Goal: Transaction & Acquisition: Obtain resource

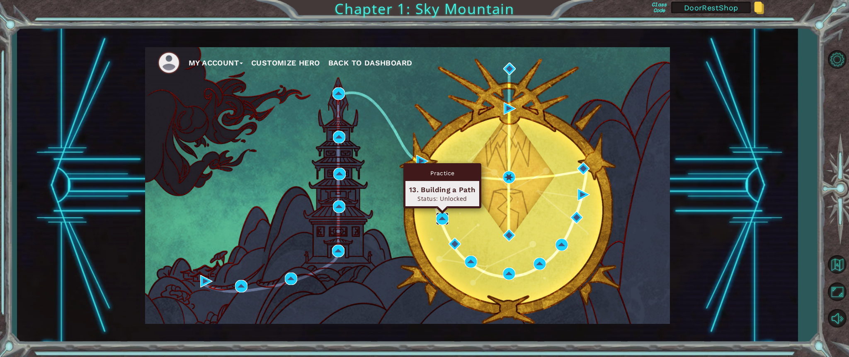
click at [441, 218] on img at bounding box center [442, 219] width 12 height 12
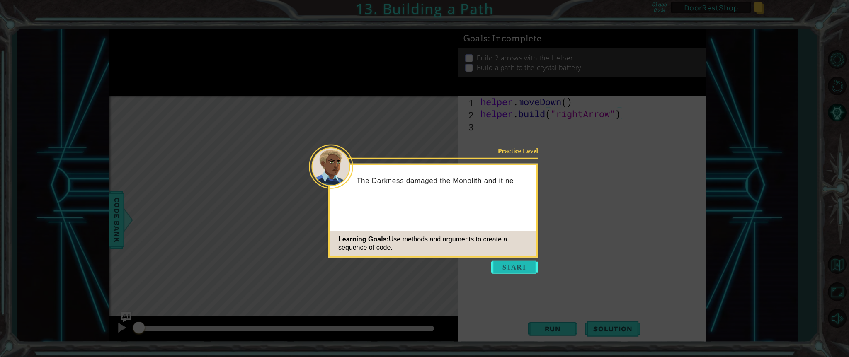
click at [519, 266] on button "Start" at bounding box center [514, 267] width 47 height 13
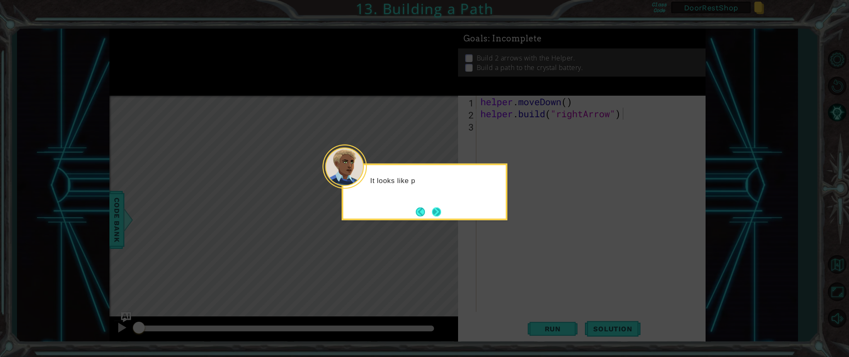
click at [439, 212] on button "Next" at bounding box center [437, 212] width 12 height 12
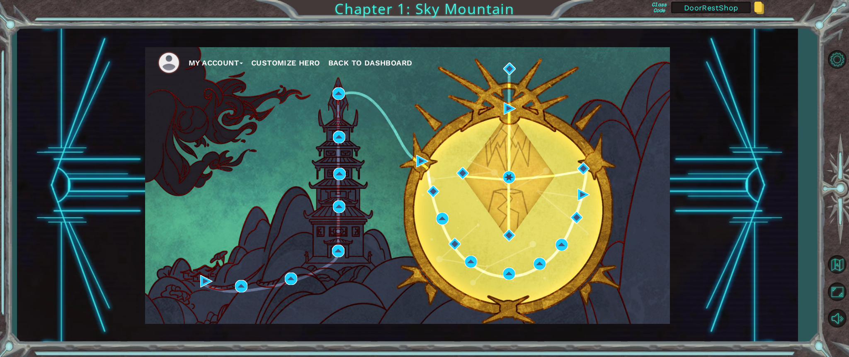
click at [756, 172] on div "My Account Customize Hero Back to Dashboard" at bounding box center [407, 186] width 781 height 315
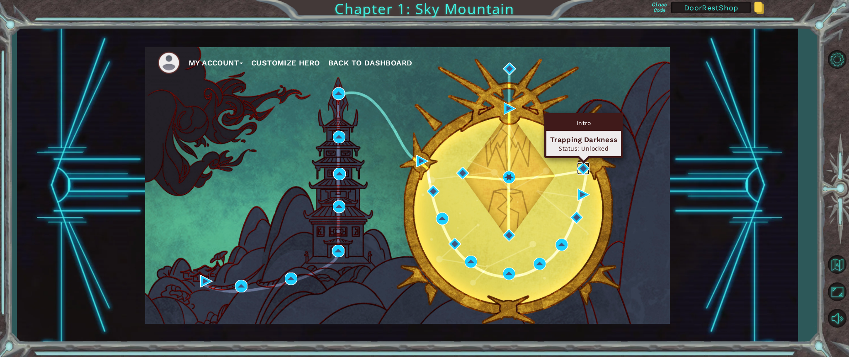
click at [588, 167] on img at bounding box center [583, 168] width 12 height 12
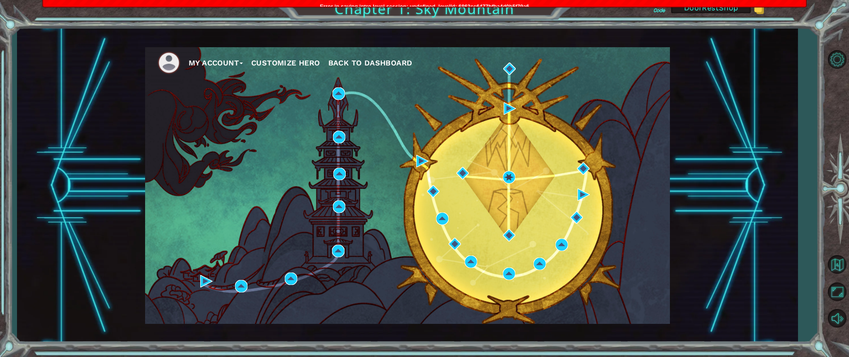
click at [218, 59] on button "My Account" at bounding box center [216, 63] width 54 height 12
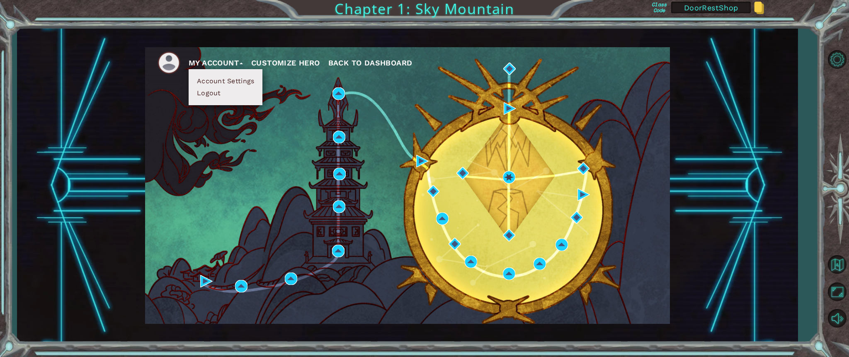
click at [282, 61] on button "Customize Hero" at bounding box center [285, 63] width 69 height 12
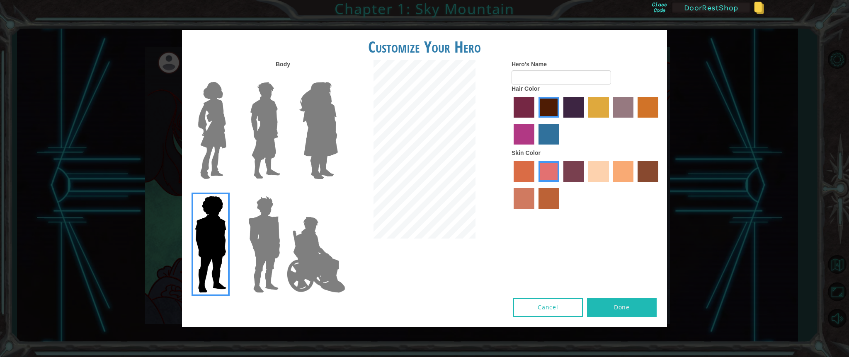
click at [155, 80] on div "Customize Your Hero Body Hero's Name Hair Color Skin Color Cancel Done" at bounding box center [424, 178] width 849 height 357
click at [738, 114] on div "Customize Your Hero Body Hero's Name Hair Color Skin Color Cancel Done" at bounding box center [424, 178] width 849 height 357
click at [533, 309] on button "Cancel" at bounding box center [548, 307] width 70 height 19
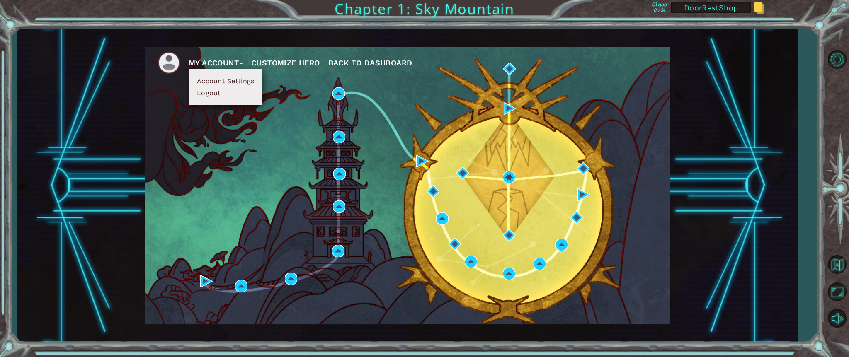
click at [355, 61] on span "Back to Dashboard" at bounding box center [370, 62] width 84 height 9
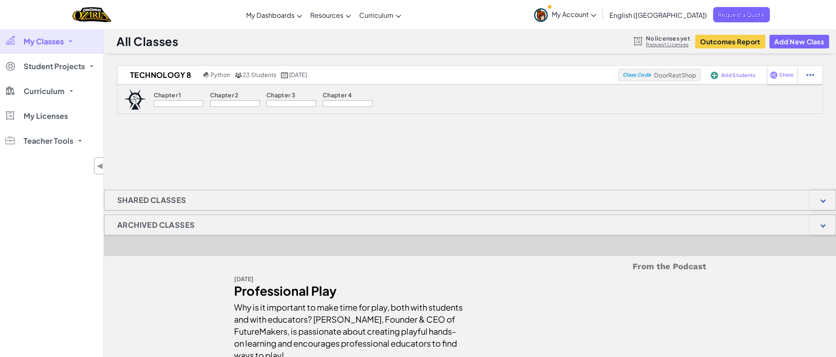
click at [252, 104] on div at bounding box center [235, 103] width 50 height 7
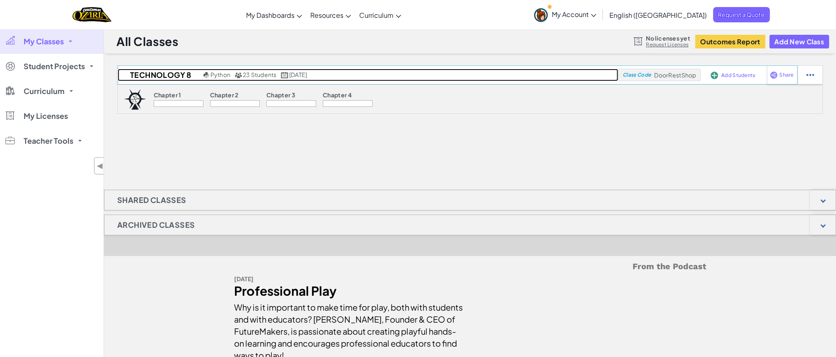
click at [257, 74] on span "23 Students" at bounding box center [260, 74] width 34 height 7
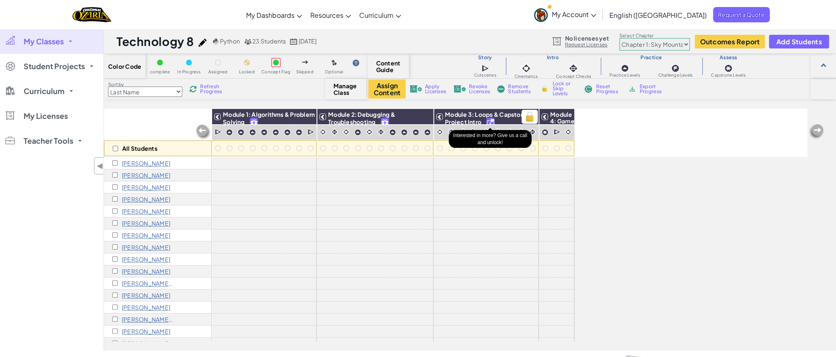
click at [492, 120] on img at bounding box center [490, 123] width 7 height 10
click at [589, 45] on link "Request Licenses" at bounding box center [587, 44] width 44 height 7
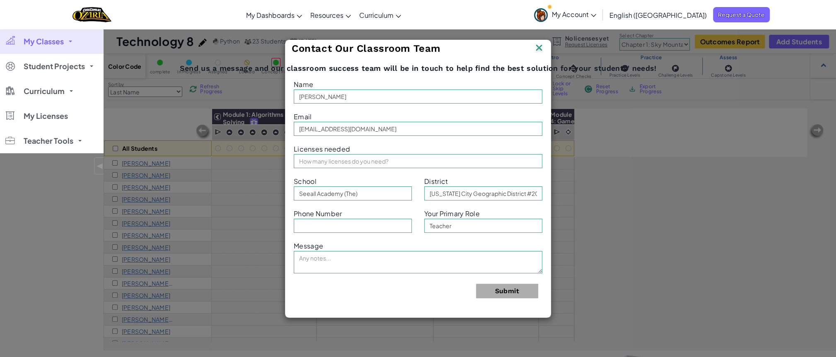
click at [538, 44] on img at bounding box center [539, 48] width 11 height 12
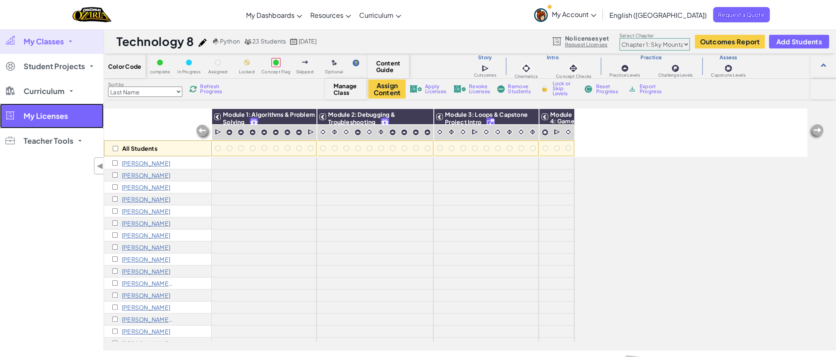
click at [68, 123] on link "My Licenses" at bounding box center [52, 116] width 104 height 25
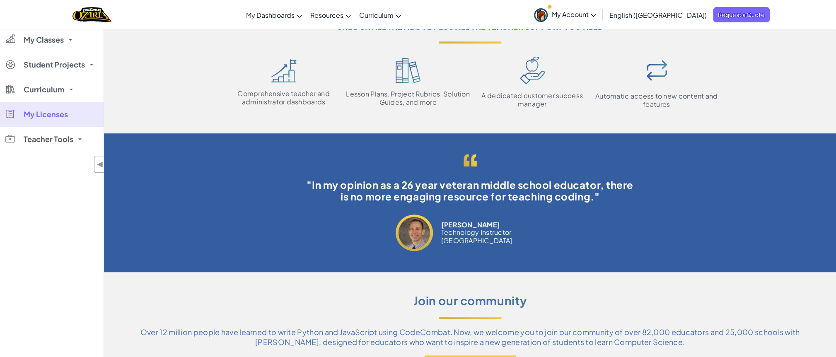
scroll to position [83, 0]
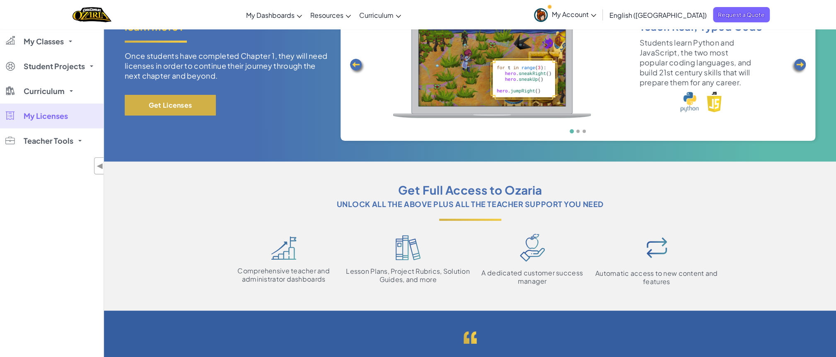
click at [156, 104] on button "Get Licenses" at bounding box center [170, 105] width 91 height 21
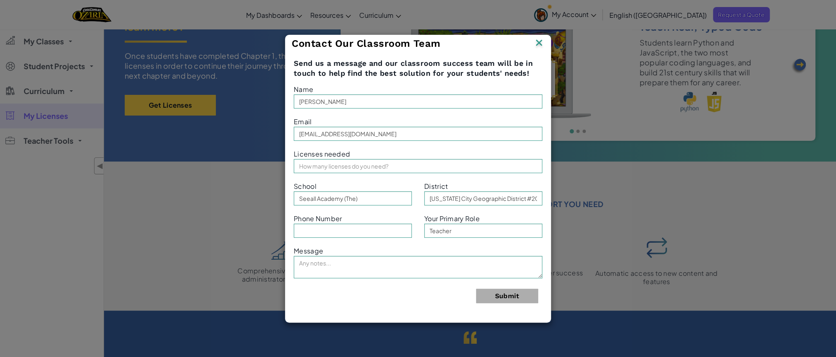
click at [539, 42] on img at bounding box center [539, 43] width 11 height 12
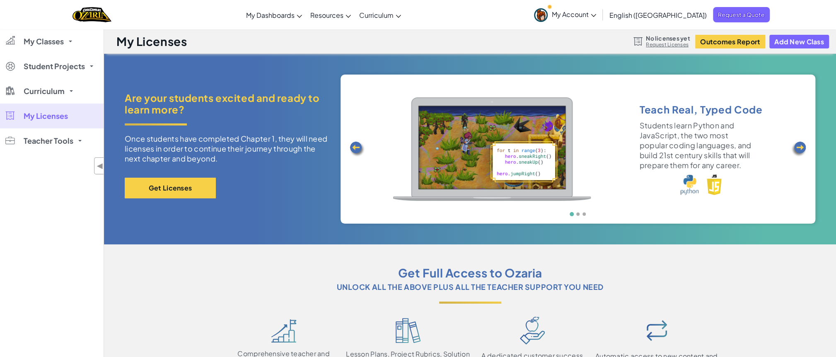
click at [596, 14] on span "My Account" at bounding box center [574, 14] width 44 height 9
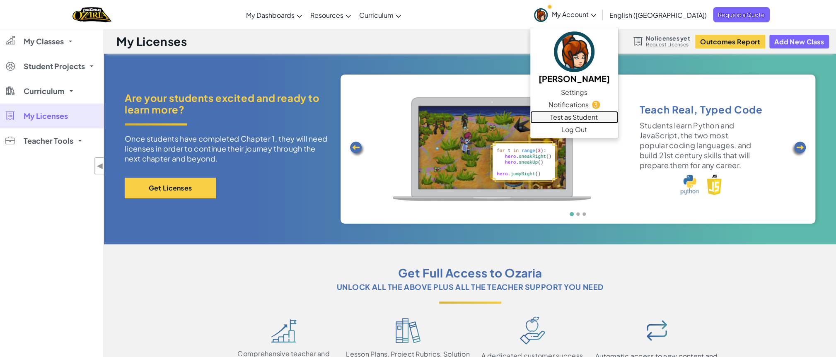
click at [612, 118] on link "Test as Student" at bounding box center [575, 117] width 88 height 12
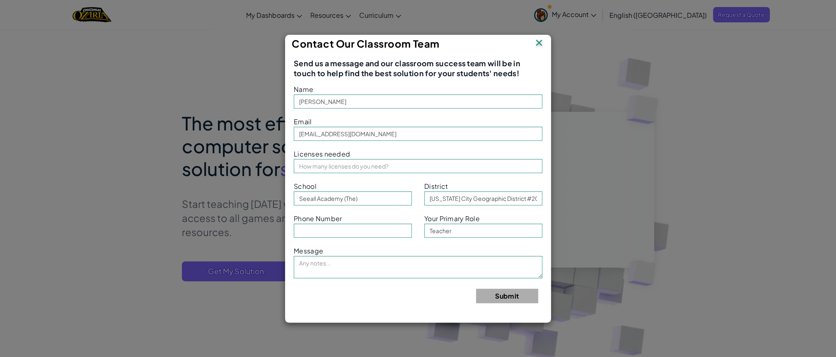
click at [538, 43] on img at bounding box center [539, 43] width 11 height 12
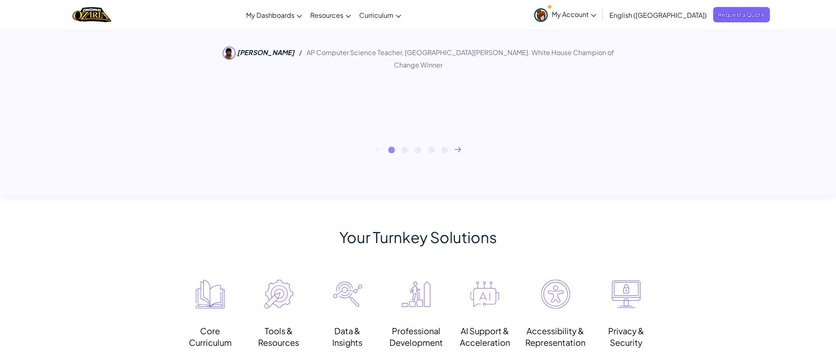
scroll to position [414, 0]
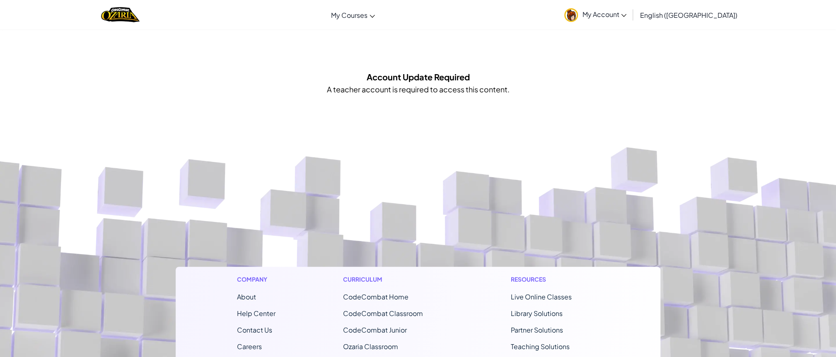
click at [411, 87] on p "A teacher account is required to access this content." at bounding box center [418, 89] width 183 height 12
click at [379, 11] on link "My Courses" at bounding box center [353, 15] width 52 height 22
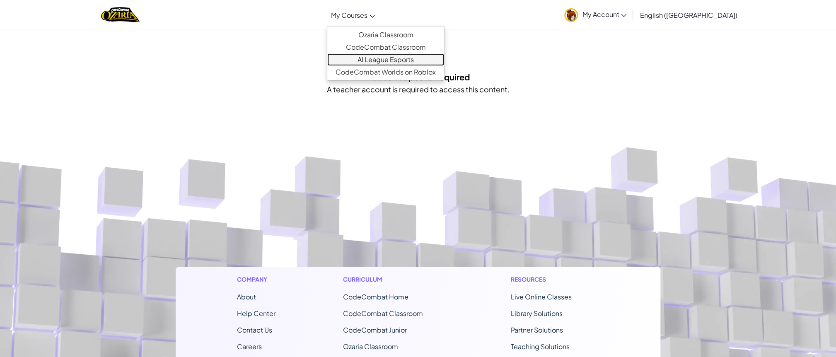
click at [408, 59] on link "AI League Esports" at bounding box center [385, 59] width 117 height 12
click at [407, 67] on link "CodeCombat Worlds on Roblox" at bounding box center [385, 72] width 117 height 12
